Goal: Transaction & Acquisition: Book appointment/travel/reservation

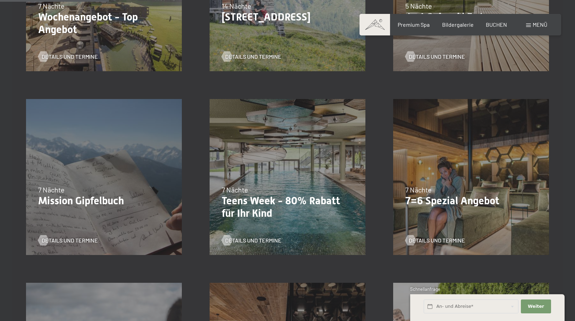
scroll to position [313, 0]
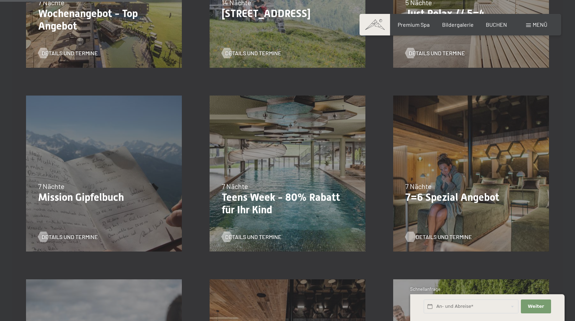
click at [412, 234] on div at bounding box center [411, 237] width 6 height 10
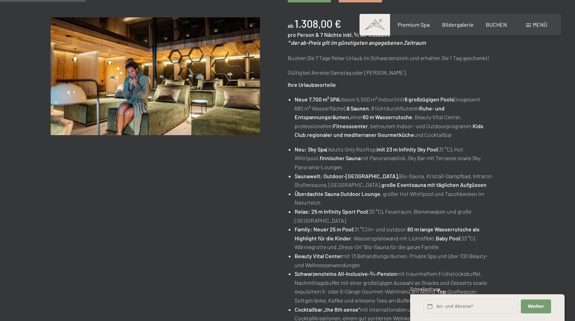
scroll to position [104, 0]
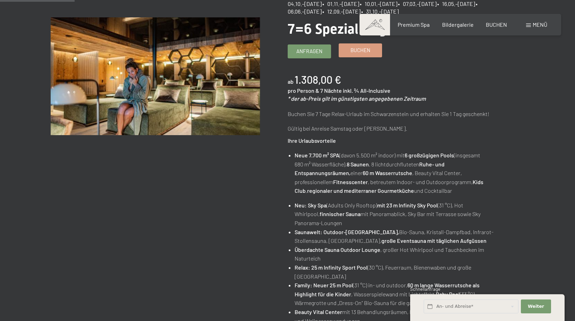
click at [351, 54] on link "Buchen" at bounding box center [360, 50] width 43 height 13
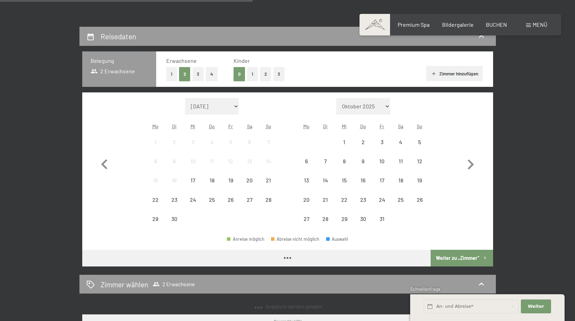
select select "2025-10-01"
select select "2025-11-01"
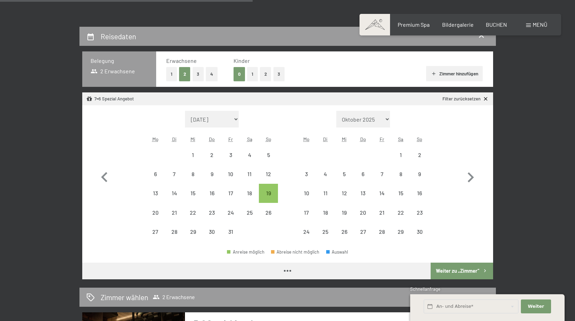
select select "2025-10-01"
select select "2025-11-01"
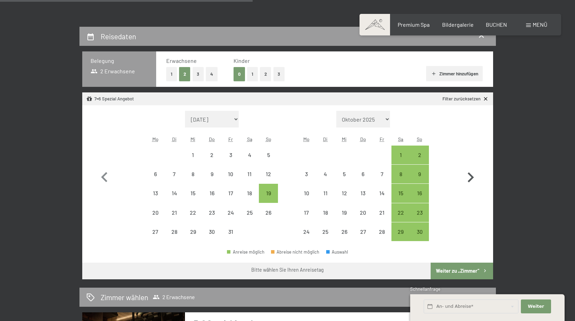
click at [468, 176] on icon "button" at bounding box center [471, 177] width 20 height 20
select select "2025-11-01"
select select "2025-12-01"
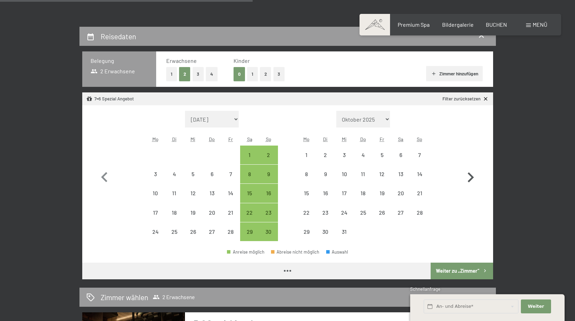
click at [468, 176] on icon "button" at bounding box center [471, 177] width 20 height 20
select select "2025-12-01"
select select "2026-01-01"
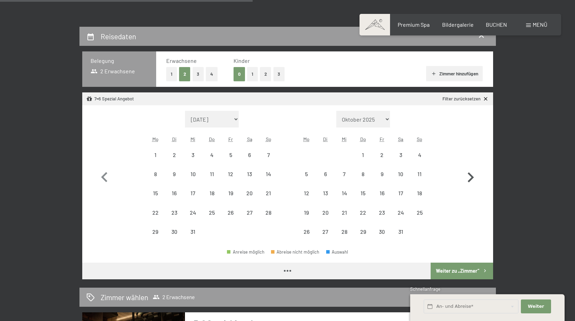
click at [468, 176] on icon "button" at bounding box center [471, 177] width 20 height 20
select select "2026-01-01"
select select "2026-02-01"
click at [468, 176] on icon "button" at bounding box center [471, 177] width 20 height 20
select select "2026-02-01"
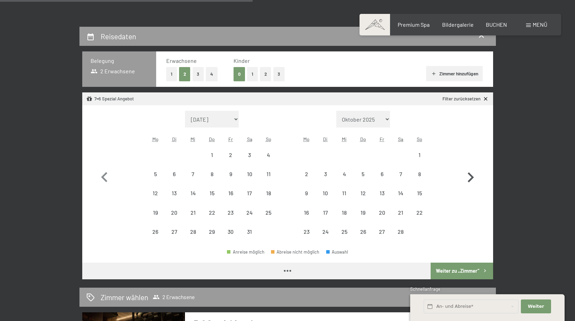
select select "2026-03-01"
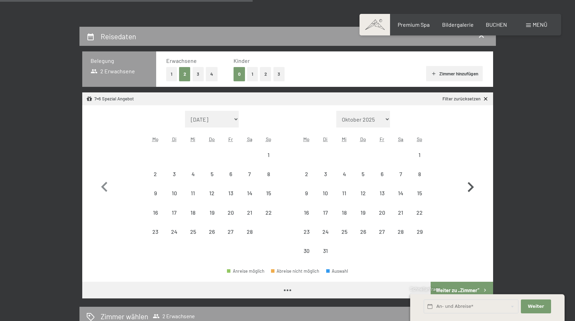
click at [468, 176] on button "button" at bounding box center [471, 186] width 20 height 150
select select "2026-03-01"
select select "2026-04-01"
click at [468, 176] on button "button" at bounding box center [471, 186] width 20 height 150
select select "2026-04-01"
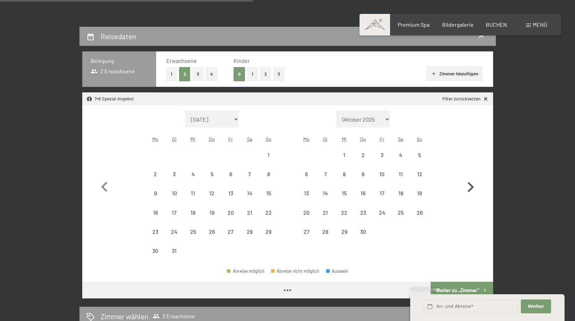
select select "2026-05-01"
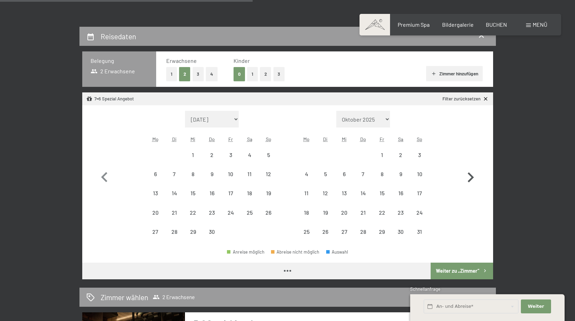
select select "2026-04-01"
select select "2026-05-01"
click at [468, 176] on icon "button" at bounding box center [471, 177] width 20 height 20
select select "2026-05-01"
select select "2026-06-01"
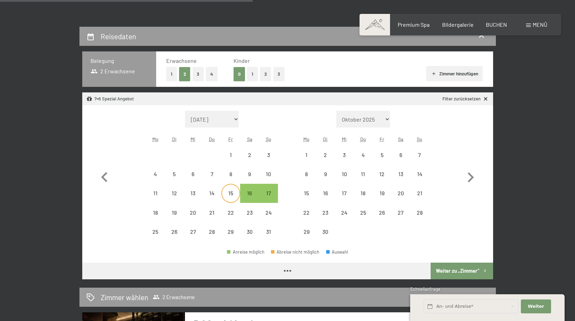
select select "2026-05-01"
select select "2026-06-01"
click at [400, 175] on div "13" at bounding box center [400, 179] width 17 height 17
select select "2026-05-01"
select select "2026-06-01"
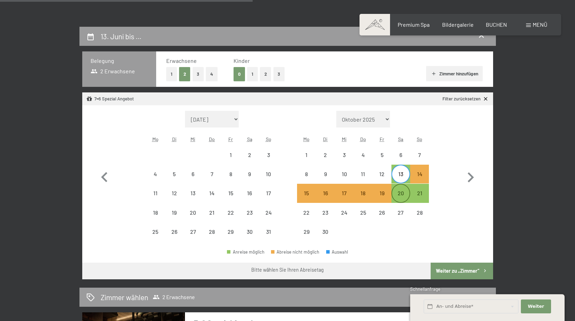
click at [400, 190] on div "20" at bounding box center [400, 198] width 17 height 17
select select "2026-05-01"
select select "2026-06-01"
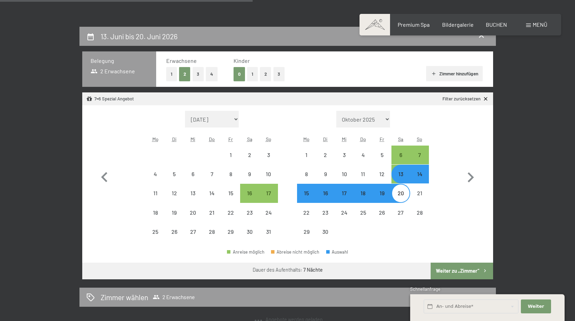
select select "2025-10-01"
select select "2025-11-01"
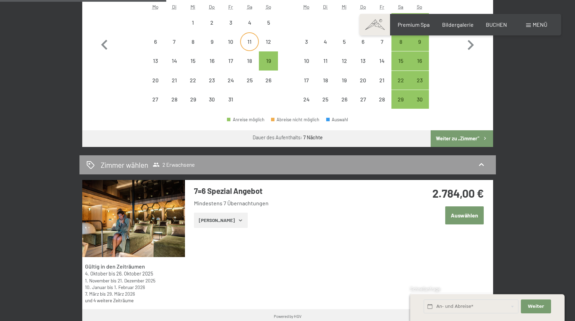
scroll to position [313, 0]
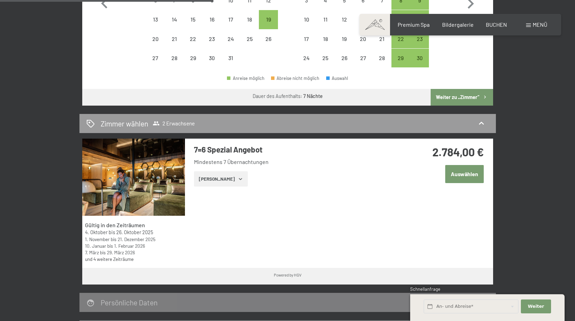
click at [227, 180] on span "Einwilligung Marketing*" at bounding box center [249, 180] width 57 height 7
click at [218, 180] on input "Einwilligung Marketing*" at bounding box center [214, 180] width 7 height 7
click at [231, 182] on span "Einwilligung Marketing*" at bounding box center [249, 180] width 57 height 7
click at [218, 182] on input "Einwilligung Marketing*" at bounding box center [214, 180] width 7 height 7
click at [234, 179] on span "Einwilligung Marketing*" at bounding box center [249, 180] width 57 height 7
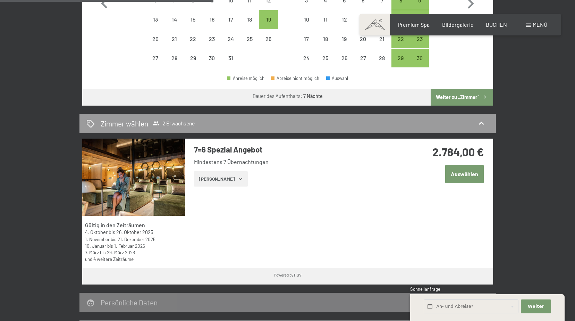
click at [218, 179] on input "Einwilligung Marketing*" at bounding box center [214, 180] width 7 height 7
checkbox input "false"
click at [214, 175] on button "Zeige Zimmer" at bounding box center [221, 178] width 54 height 15
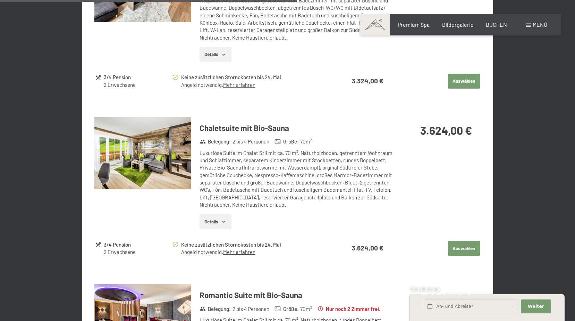
scroll to position [1111, 0]
